Goal: Task Accomplishment & Management: Use online tool/utility

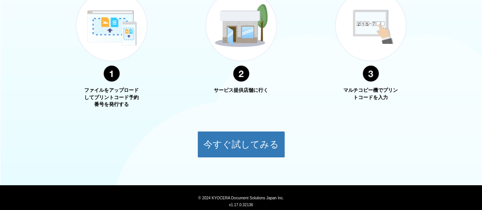
scroll to position [338, 0]
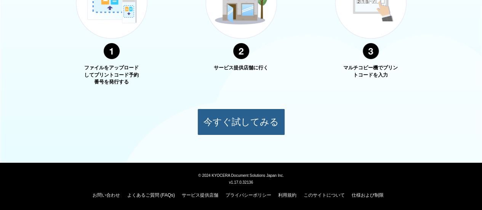
click at [265, 122] on button "今すぐ試してみる" at bounding box center [241, 122] width 88 height 27
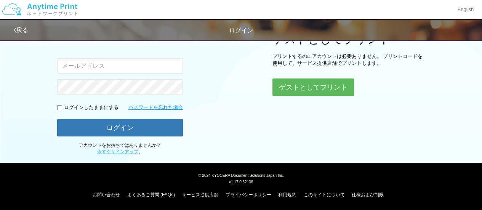
scroll to position [99, 0]
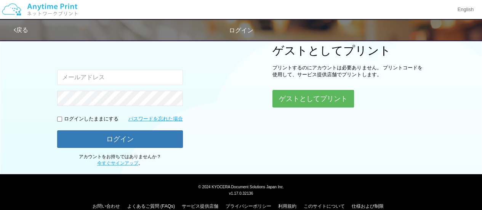
click at [133, 77] on input "email" at bounding box center [120, 77] width 126 height 15
click at [325, 99] on button "ゲストとしてプリント" at bounding box center [312, 98] width 81 height 17
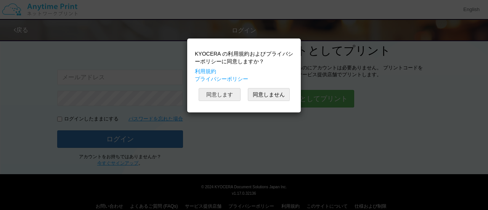
click at [224, 98] on button "同意します" at bounding box center [220, 94] width 42 height 13
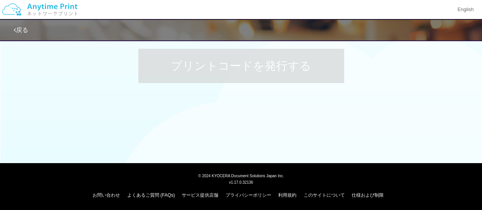
scroll to position [99, 0]
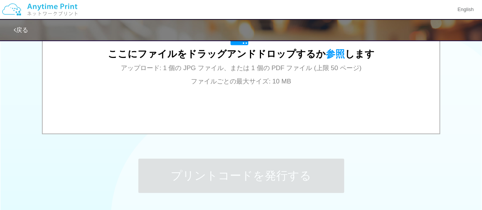
click at [307, 98] on div "ここにファイルをドラッグアンドドロップするか 参照 します アップロード: 1 個の JPG ファイル、または 1 個の PDF ファイル (上限 50 ペー…" at bounding box center [240, 57] width 381 height 137
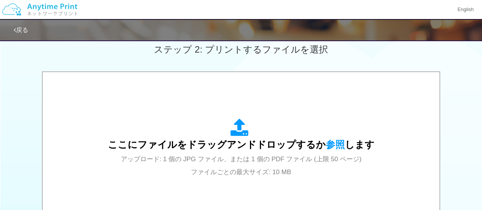
scroll to position [232, 0]
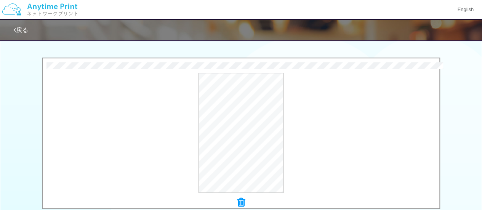
click at [243, 204] on icon at bounding box center [241, 202] width 8 height 10
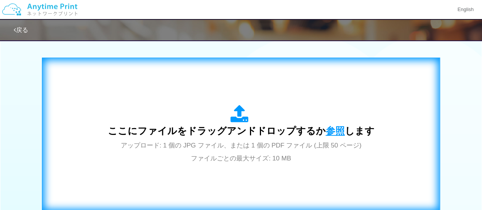
click at [328, 129] on span "参照" at bounding box center [335, 130] width 19 height 11
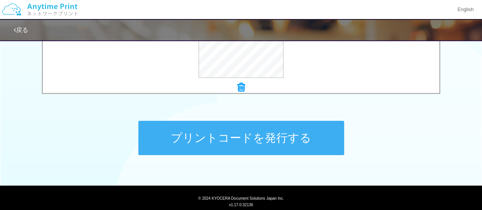
scroll to position [285, 0]
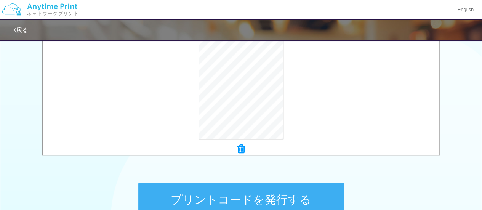
click at [264, 195] on button "プリントコードを発行する" at bounding box center [241, 200] width 206 height 34
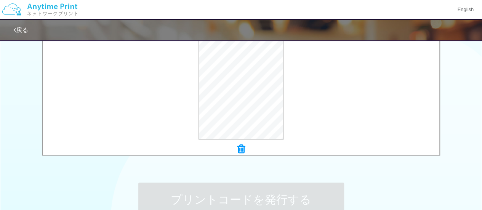
scroll to position [0, 0]
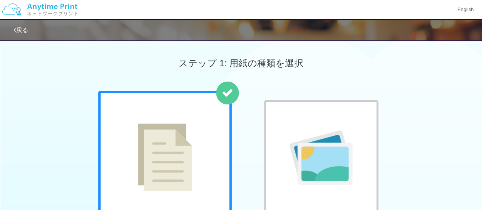
click at [264, 195] on div at bounding box center [321, 157] width 114 height 114
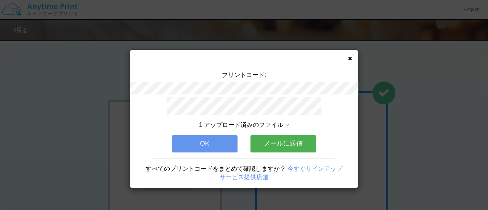
click at [215, 141] on button "OK" at bounding box center [205, 143] width 66 height 17
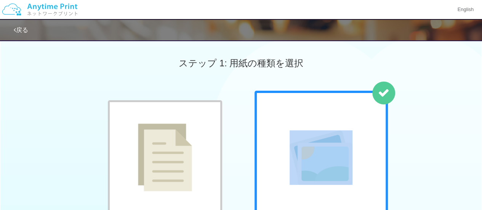
click at [338, 135] on img at bounding box center [321, 157] width 63 height 54
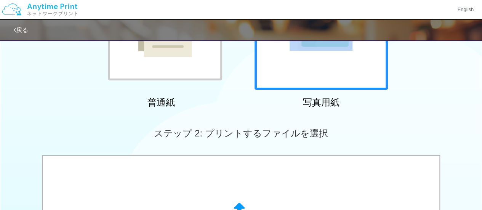
scroll to position [135, 0]
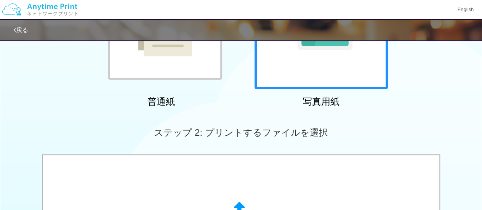
click at [324, 93] on div "写真用紙" at bounding box center [321, 33] width 133 height 155
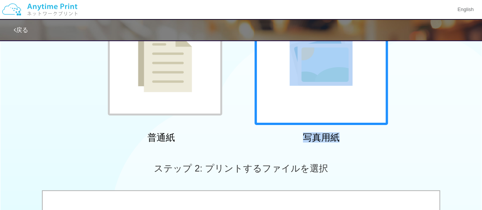
drag, startPoint x: 480, startPoint y: 92, endPoint x: 487, endPoint y: 135, distance: 43.7
click at [482, 111] on html "English 戻る ステップ 1: 用紙の種類を選択 普通紙 写真用紙" at bounding box center [241, 6] width 482 height 210
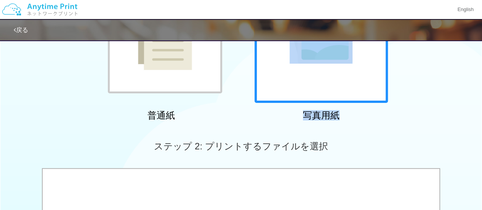
scroll to position [82, 0]
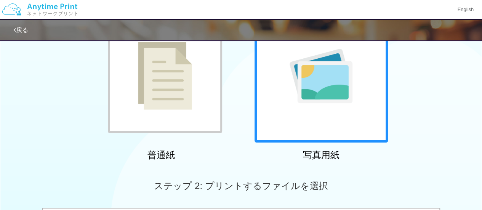
click at [189, 123] on div at bounding box center [165, 76] width 114 height 114
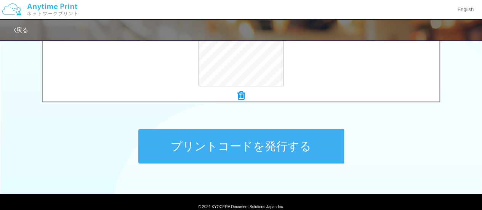
scroll to position [336, 0]
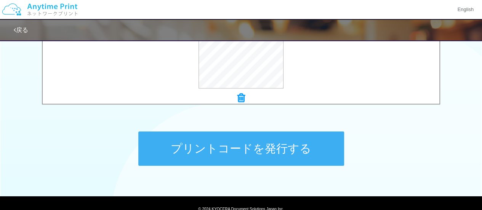
click at [290, 152] on button "プリントコードを発行する" at bounding box center [241, 148] width 206 height 34
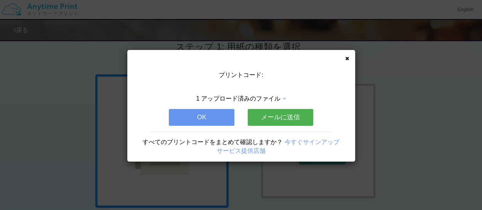
scroll to position [0, 0]
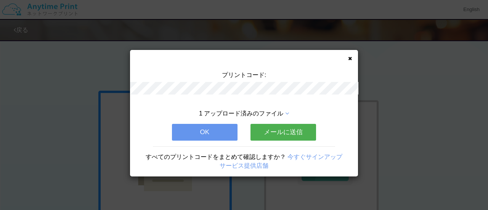
click at [412, 140] on div "プリントコード: 1 アップロード済みのファイル OK メールに送信 すべてのプリントコードをまとめて確認しますか？ 今すぐサインアップ サービス提供店舗" at bounding box center [244, 105] width 488 height 210
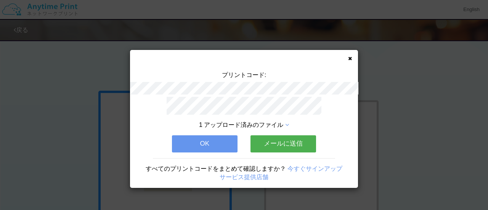
click at [219, 139] on button "OK" at bounding box center [205, 143] width 66 height 17
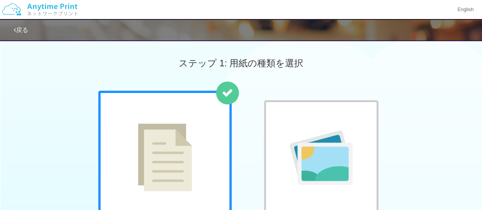
click at [155, 77] on div "ステップ 1: 用紙の種類を選択" at bounding box center [241, 63] width 482 height 55
